Goal: Task Accomplishment & Management: Complete application form

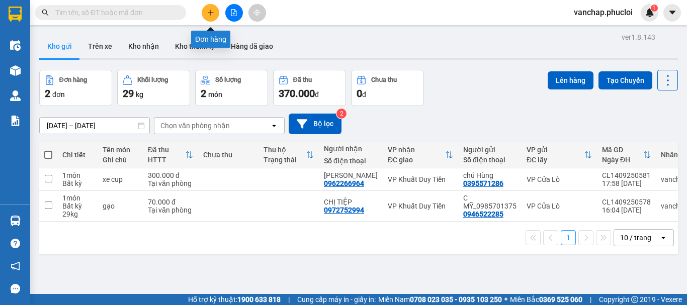
click at [206, 13] on button at bounding box center [211, 13] width 18 height 18
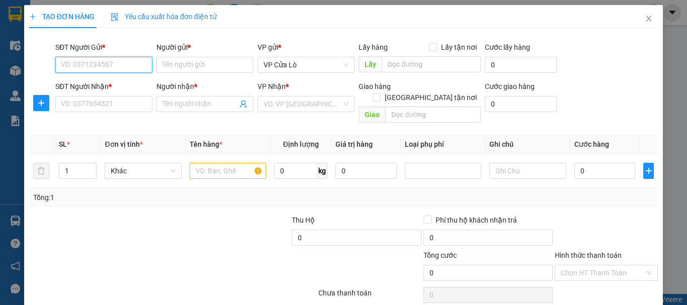
click at [126, 65] on input "SĐT Người Gửi *" at bounding box center [103, 65] width 97 height 16
click at [107, 86] on div "0964466989 - ANH THÀNH" at bounding box center [103, 84] width 85 height 11
type input "0964466989"
type input "ANH THÀNH"
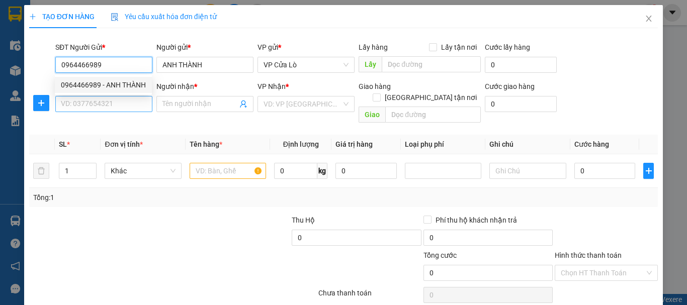
type input "0964466989"
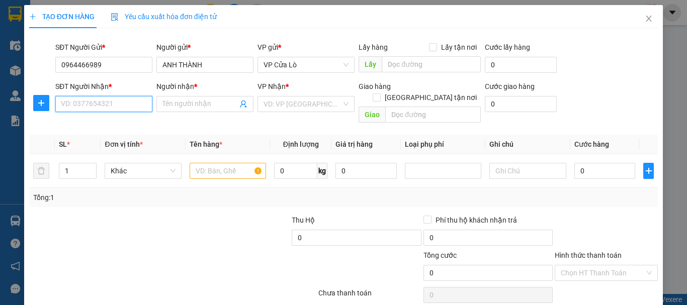
click at [110, 99] on input "SĐT Người Nhận *" at bounding box center [103, 104] width 97 height 16
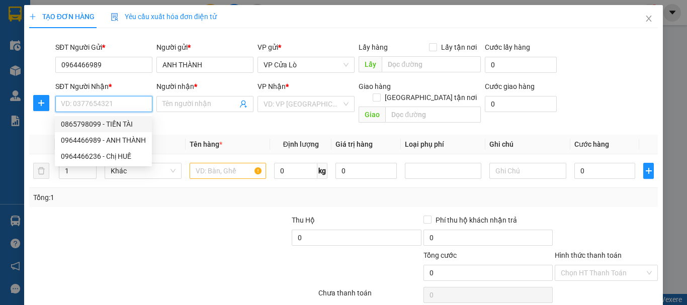
click at [105, 122] on div "0865798099 - TIẾN TÀI" at bounding box center [103, 124] width 85 height 11
type input "0865798099"
type input "TIẾN TÀI"
checkbox input "true"
type input "SỐ 10 NGÁCH 27 NGÕ 64 [PERSON_NAME] THANH XUÂN [GEOGRAPHIC_DATA]"
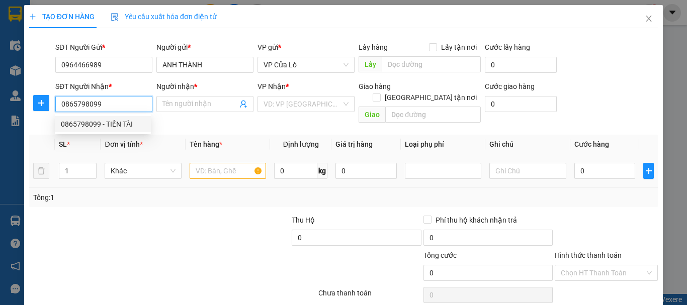
type input "20.000"
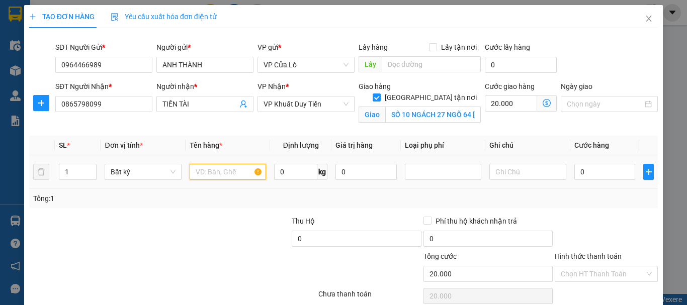
click at [207, 172] on input "text" at bounding box center [227, 172] width 76 height 16
type input "thực phẩm"
click at [285, 170] on input "0" at bounding box center [295, 172] width 43 height 16
type input "13"
click at [253, 203] on div "Tổng: 1" at bounding box center [149, 198] width 233 height 11
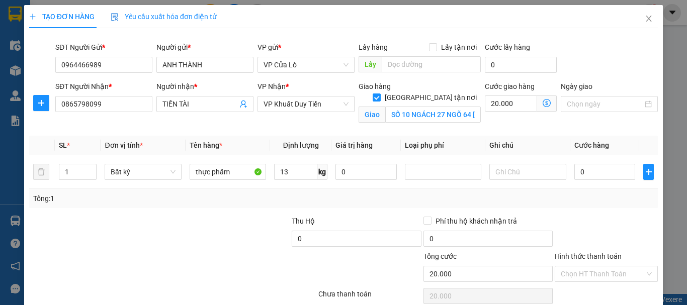
click at [253, 203] on div "Tổng: 1" at bounding box center [149, 198] width 233 height 11
type input "40.000"
type input "60.000"
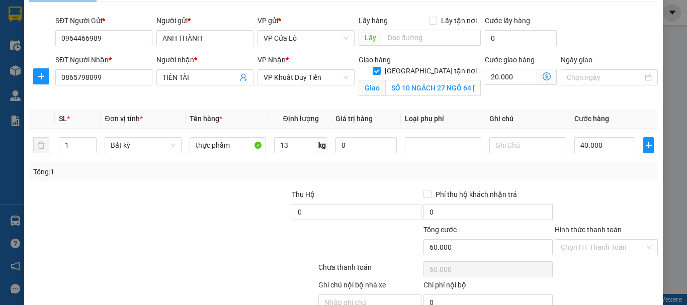
scroll to position [50, 0]
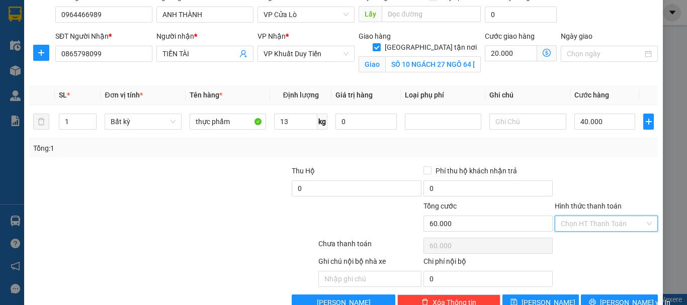
drag, startPoint x: 594, startPoint y: 225, endPoint x: 594, endPoint y: 233, distance: 8.0
click at [594, 224] on input "Hình thức thanh toán" at bounding box center [602, 223] width 84 height 15
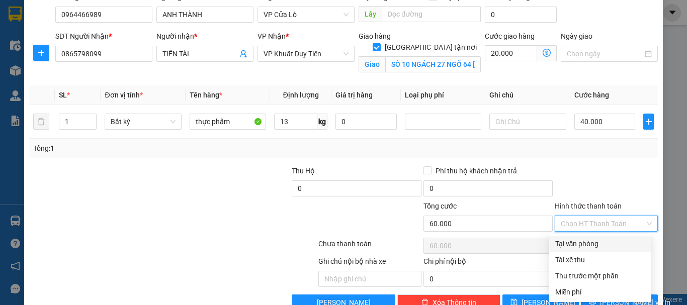
click at [594, 243] on div "Tại văn phòng" at bounding box center [600, 243] width 90 height 11
type input "0"
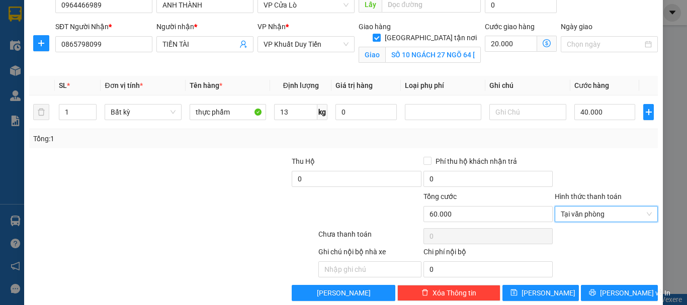
scroll to position [75, 0]
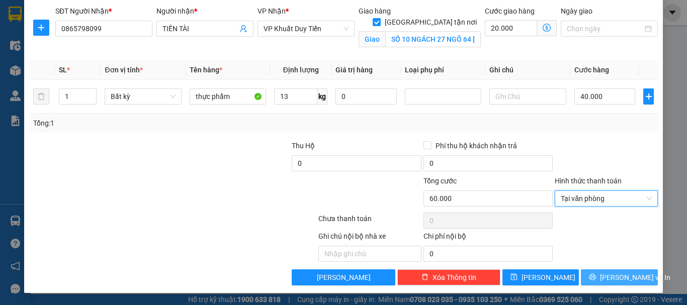
click at [608, 273] on span "[PERSON_NAME] và In" at bounding box center [635, 277] width 70 height 11
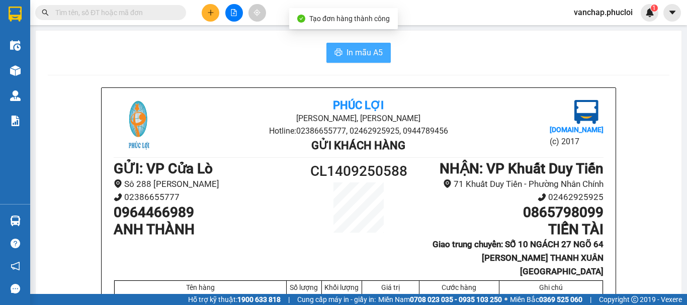
click at [354, 53] on span "In mẫu A5" at bounding box center [364, 52] width 36 height 13
